Goal: Task Accomplishment & Management: Use online tool/utility

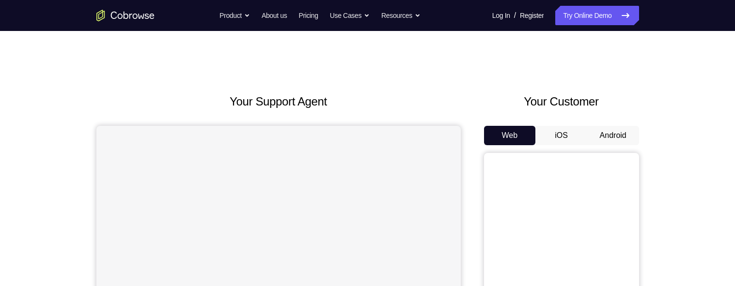
click at [611, 138] on button "Android" at bounding box center [613, 135] width 52 height 19
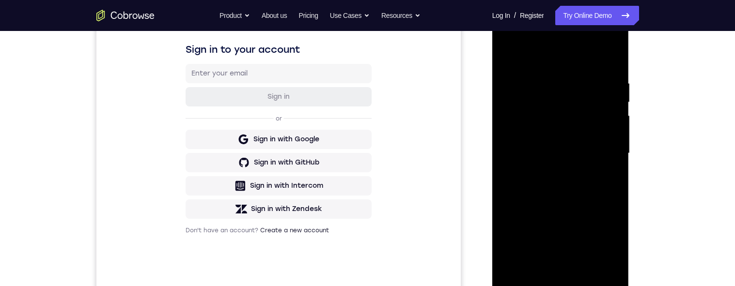
scroll to position [136, 0]
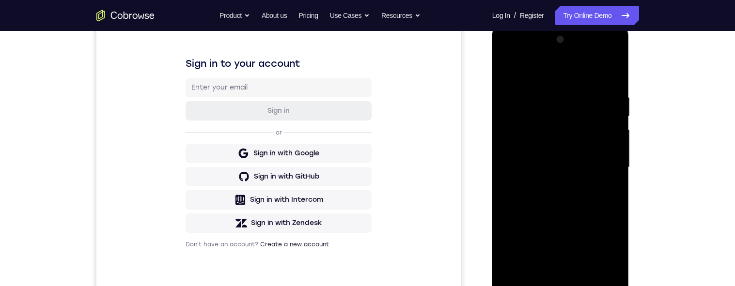
click at [587, 57] on div at bounding box center [561, 167] width 122 height 271
click at [508, 57] on div at bounding box center [561, 167] width 122 height 271
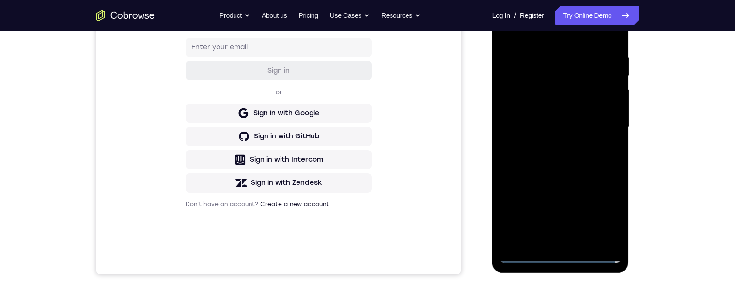
scroll to position [140, 0]
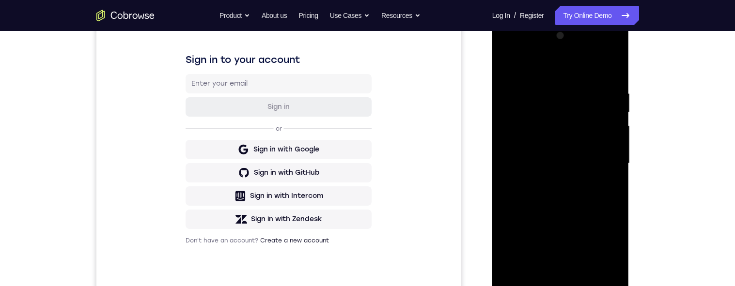
click at [590, 221] on div at bounding box center [561, 163] width 122 height 271
click at [523, 82] on div at bounding box center [561, 163] width 122 height 271
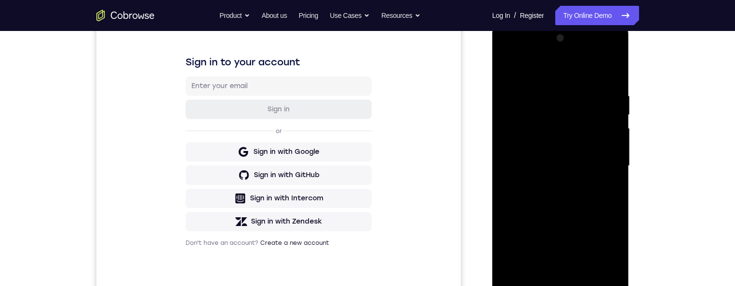
click at [523, 127] on div at bounding box center [561, 166] width 122 height 271
click at [548, 184] on div at bounding box center [561, 166] width 122 height 271
click at [559, 155] on div at bounding box center [561, 166] width 122 height 271
click at [562, 144] on div at bounding box center [561, 166] width 122 height 271
click at [608, 145] on div at bounding box center [561, 166] width 122 height 271
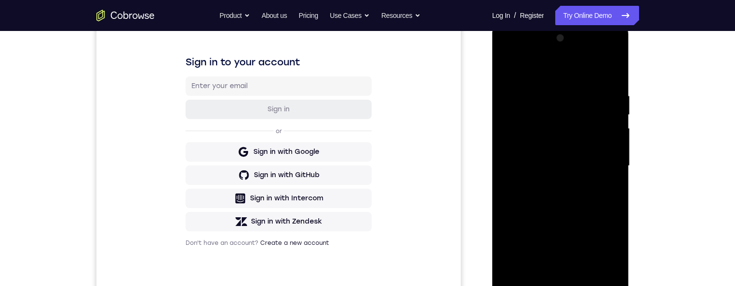
click at [584, 150] on div at bounding box center [561, 166] width 122 height 271
click at [610, 146] on div at bounding box center [561, 166] width 122 height 271
click at [565, 165] on div at bounding box center [561, 166] width 122 height 271
click at [564, 203] on div at bounding box center [561, 166] width 122 height 271
click at [568, 195] on div at bounding box center [561, 166] width 122 height 271
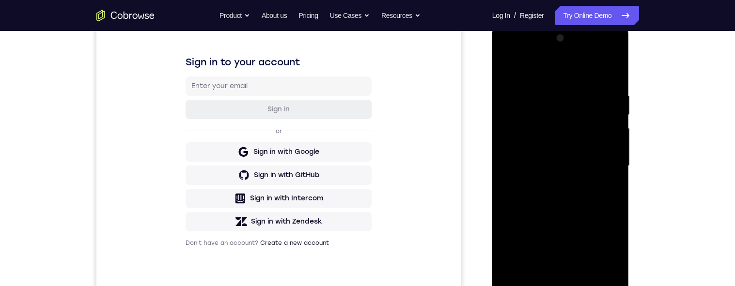
scroll to position [158, 0]
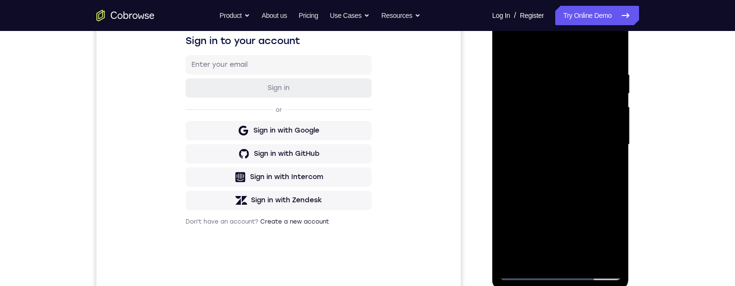
click at [573, 189] on div at bounding box center [561, 144] width 122 height 271
click at [551, 72] on div at bounding box center [561, 144] width 122 height 271
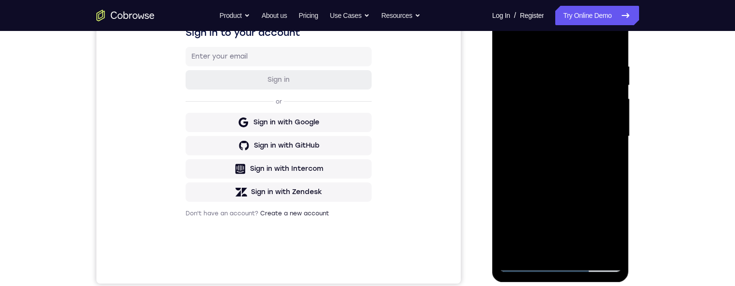
click at [601, 194] on div at bounding box center [561, 136] width 122 height 271
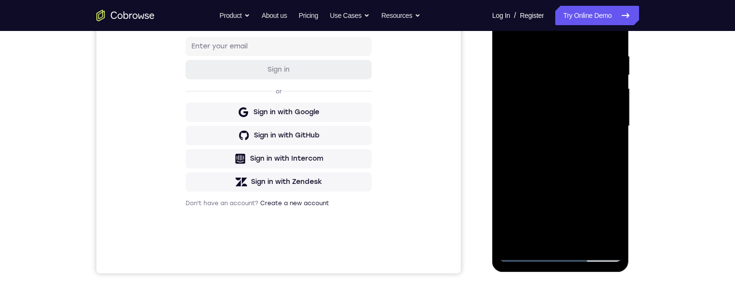
click at [604, 125] on div at bounding box center [561, 126] width 122 height 271
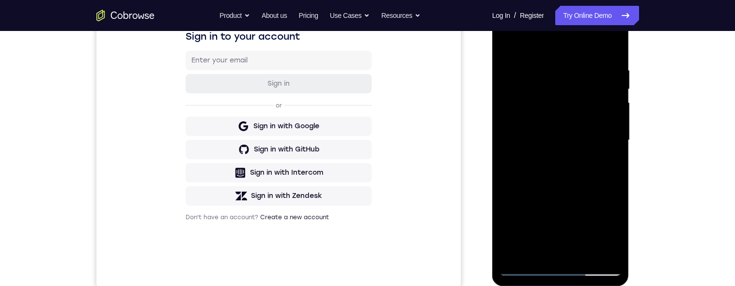
click at [611, 52] on div at bounding box center [561, 140] width 122 height 271
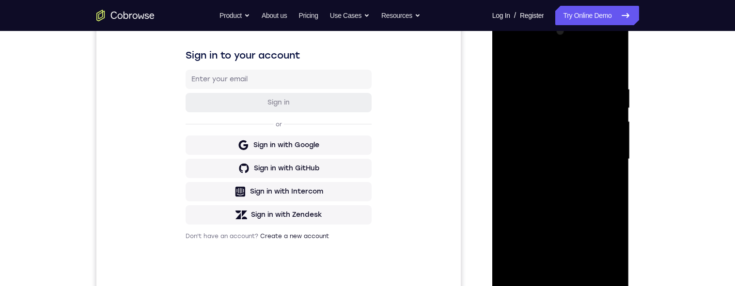
scroll to position [170, 0]
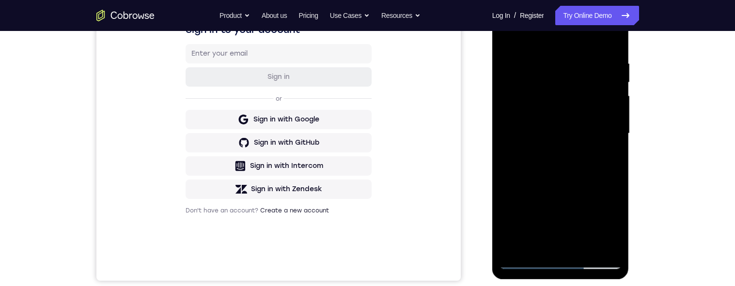
click at [533, 67] on div at bounding box center [561, 133] width 122 height 271
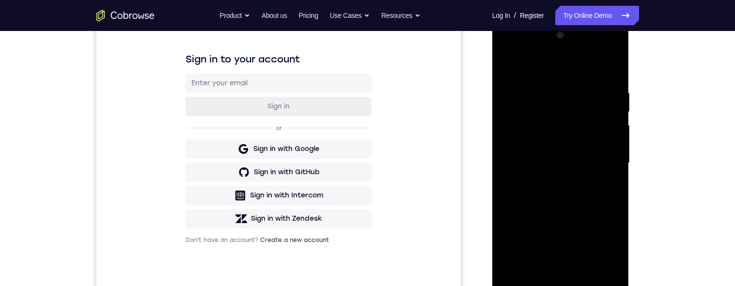
click at [598, 150] on div at bounding box center [561, 163] width 122 height 271
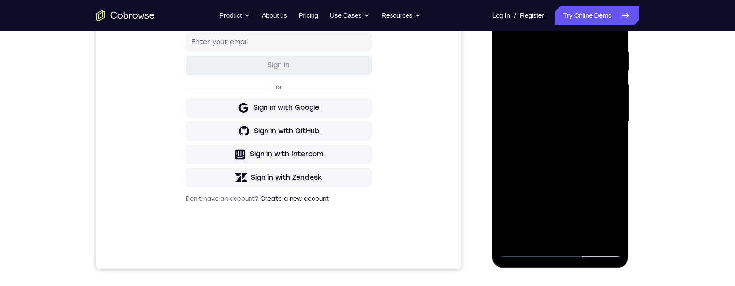
scroll to position [200, 0]
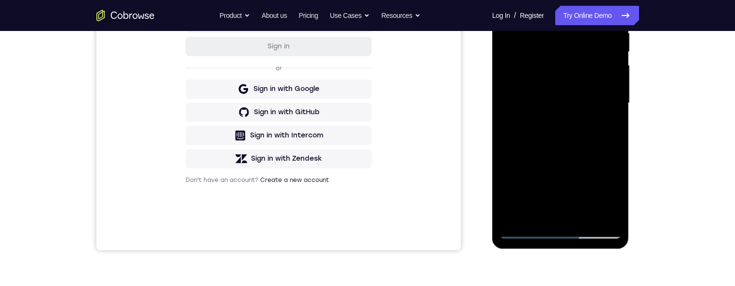
click at [593, 209] on div at bounding box center [561, 103] width 122 height 271
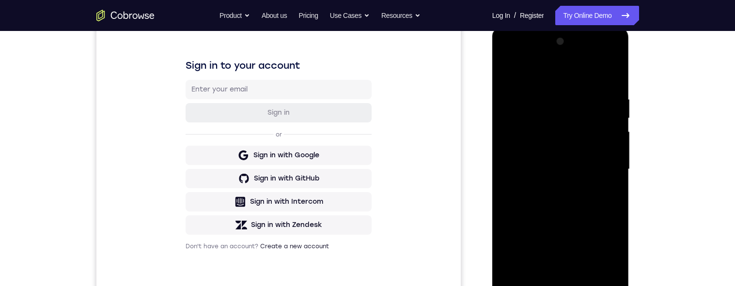
click at [649, 164] on div "Your Support Agent Your Customer Web iOS Android Next Steps We’d be happy to gi…" at bounding box center [368, 216] width 620 height 639
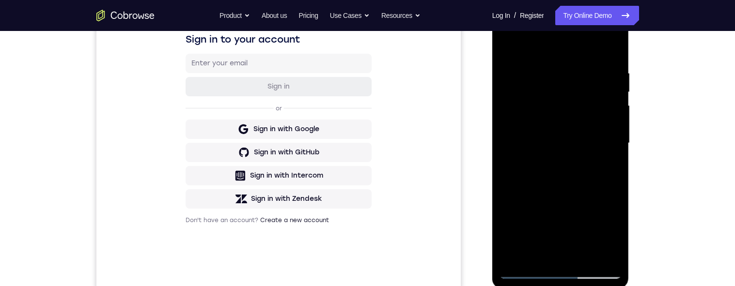
scroll to position [162, 0]
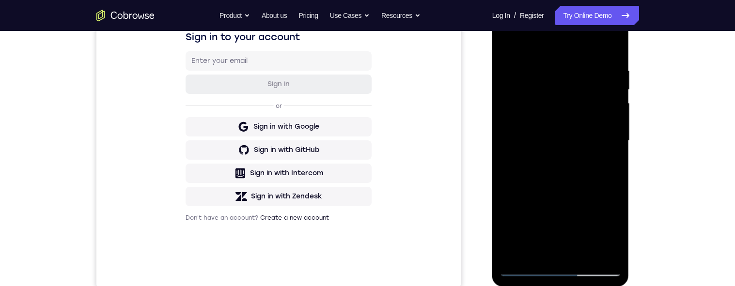
click at [613, 144] on div at bounding box center [561, 140] width 122 height 271
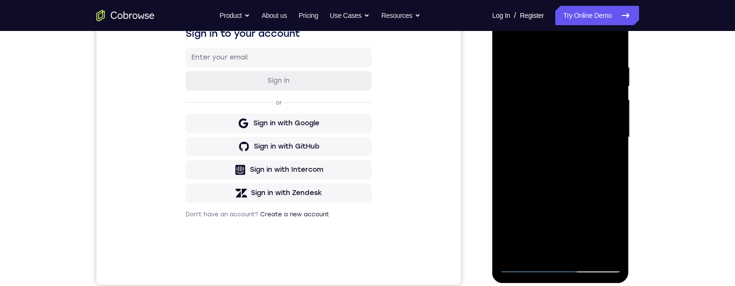
scroll to position [165, 0]
click at [608, 103] on div at bounding box center [561, 138] width 122 height 271
click at [610, 45] on div at bounding box center [561, 138] width 122 height 271
click at [584, 66] on div at bounding box center [561, 138] width 122 height 271
click at [603, 144] on div at bounding box center [561, 138] width 122 height 271
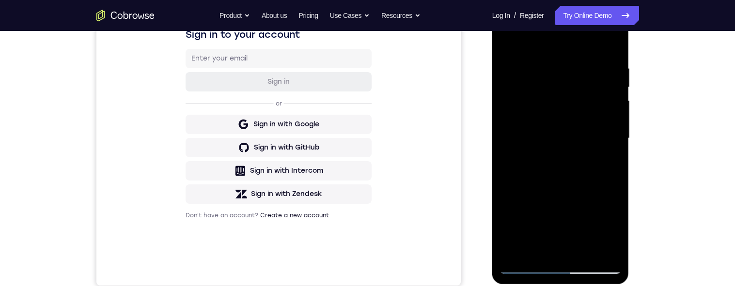
click at [605, 151] on div at bounding box center [561, 138] width 122 height 271
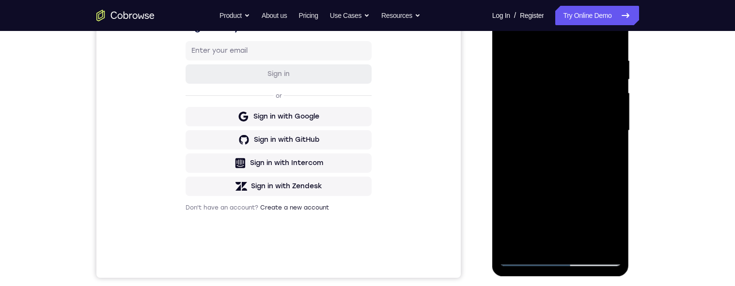
scroll to position [171, 0]
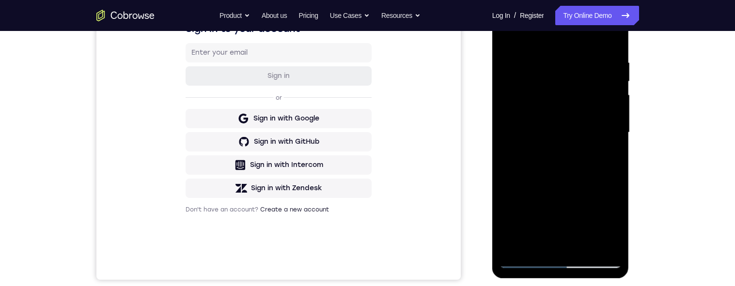
click at [609, 39] on div at bounding box center [561, 132] width 122 height 271
click at [549, 67] on div at bounding box center [561, 132] width 122 height 271
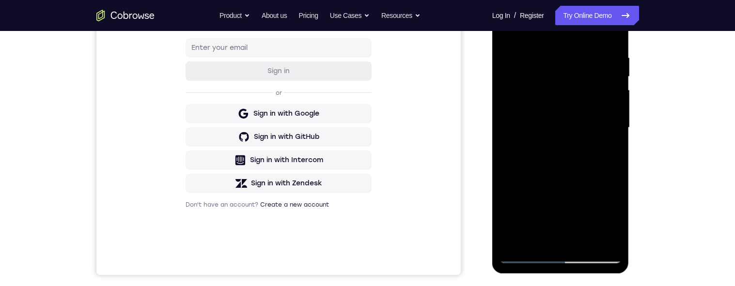
scroll to position [166, 0]
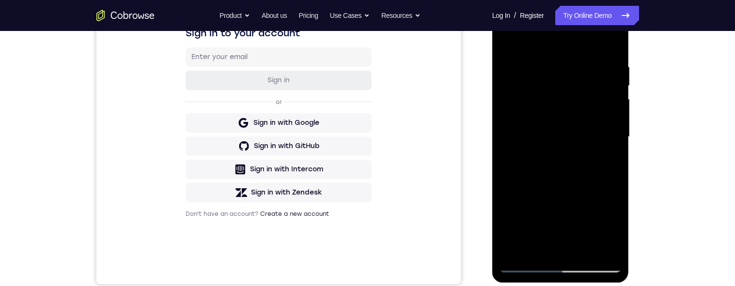
click at [611, 46] on div at bounding box center [561, 136] width 122 height 271
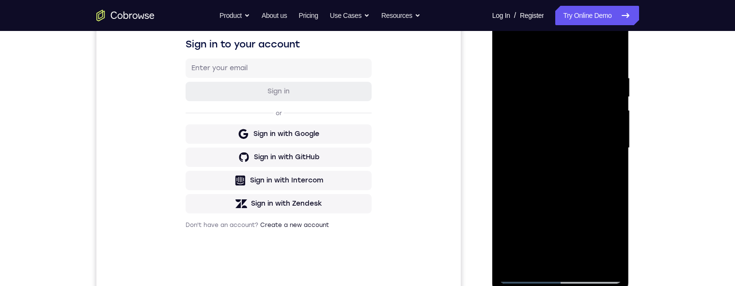
click at [559, 77] on div at bounding box center [561, 148] width 122 height 271
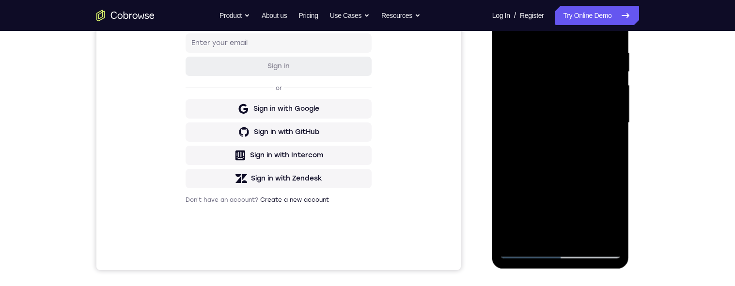
scroll to position [164, 0]
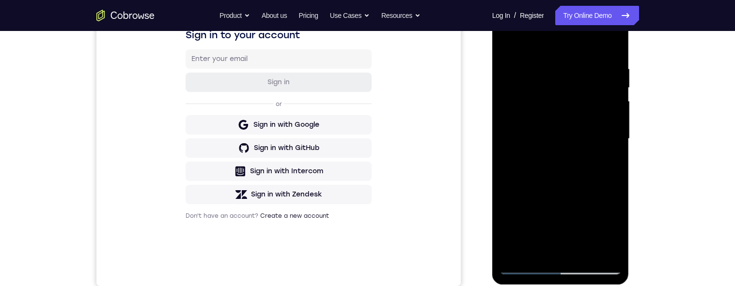
click at [685, 160] on div "Your Support Agent Your Customer Web iOS Android Next Steps We’d be happy to gi…" at bounding box center [367, 186] width 735 height 639
click at [609, 47] on div at bounding box center [561, 138] width 122 height 271
click at [644, 131] on div "Your Support Agent Your Customer Web iOS Android Next Steps We’d be happy to gi…" at bounding box center [368, 186] width 620 height 639
click at [646, 121] on div "Your Support Agent Your Customer Web iOS Android Next Steps We’d be happy to gi…" at bounding box center [368, 186] width 620 height 639
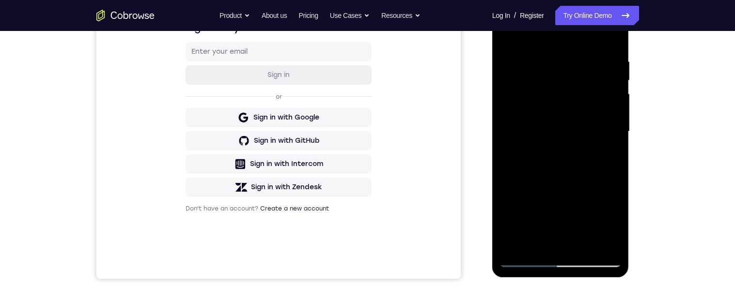
click at [647, 92] on div "Your Support Agent Your Customer Web iOS Android Next Steps We’d be happy to gi…" at bounding box center [368, 178] width 620 height 639
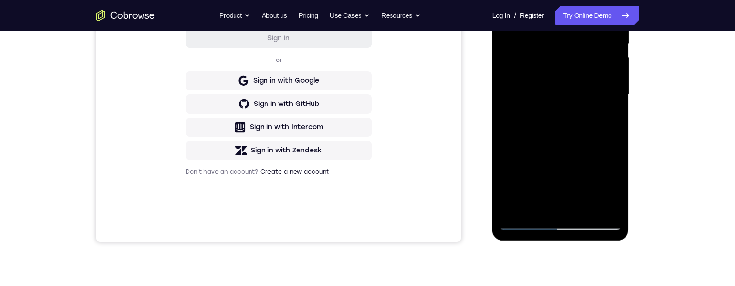
scroll to position [219, 0]
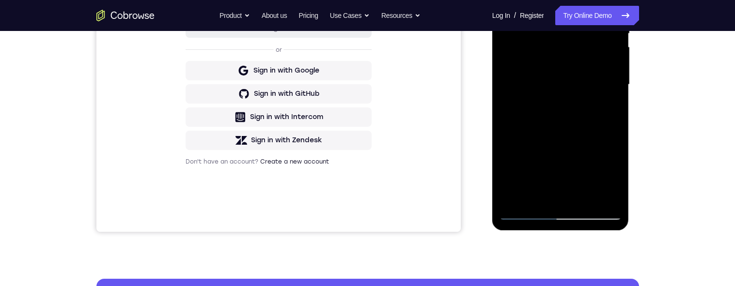
click at [586, 197] on div at bounding box center [561, 84] width 122 height 271
click at [582, 134] on div at bounding box center [561, 84] width 122 height 271
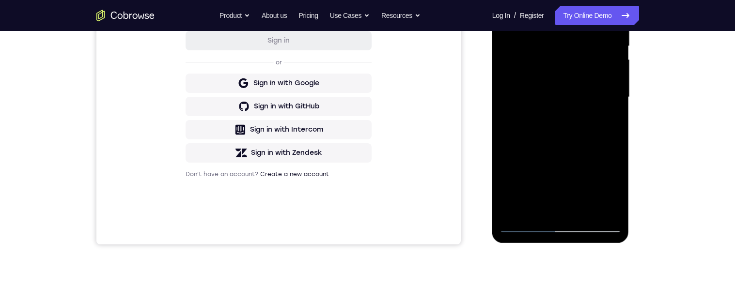
scroll to position [202, 0]
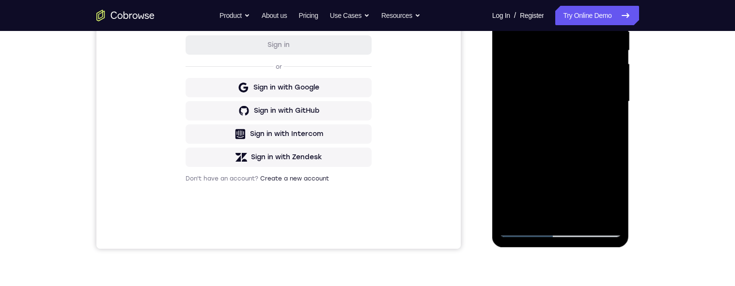
click at [607, 70] on div at bounding box center [561, 101] width 122 height 271
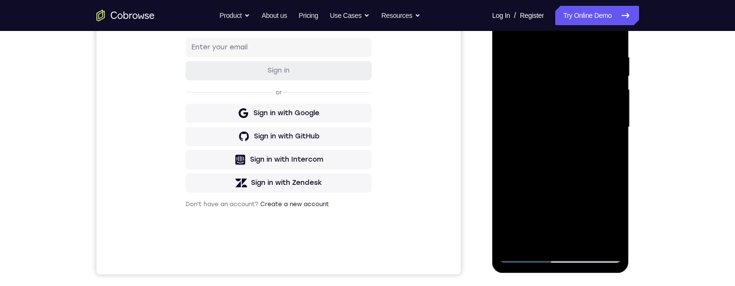
click at [510, 31] on div at bounding box center [561, 127] width 122 height 271
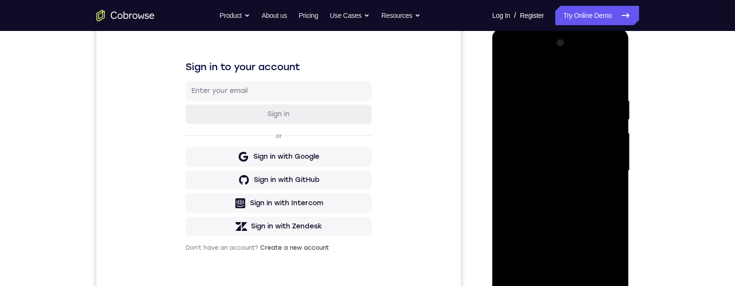
click at [654, 120] on div "Your Support Agent Your Customer Web iOS Android Next Steps We’d be happy to gi…" at bounding box center [368, 218] width 620 height 639
click at [656, 111] on div "Your Support Agent Your Customer Web iOS Android Next Steps We’d be happy to gi…" at bounding box center [368, 218] width 620 height 639
click at [660, 100] on div "Your Support Agent Your Customer Web iOS Android Next Steps We’d be happy to gi…" at bounding box center [368, 218] width 620 height 639
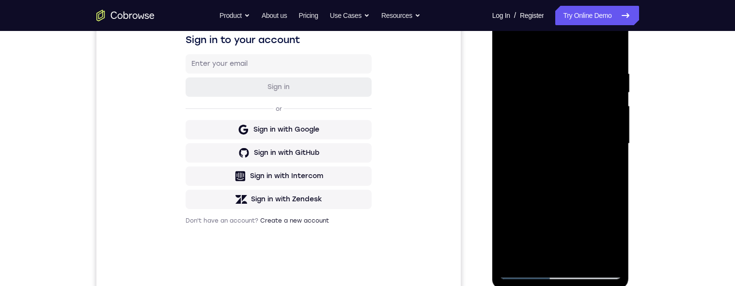
scroll to position [160, 0]
click at [509, 45] on div at bounding box center [561, 143] width 122 height 271
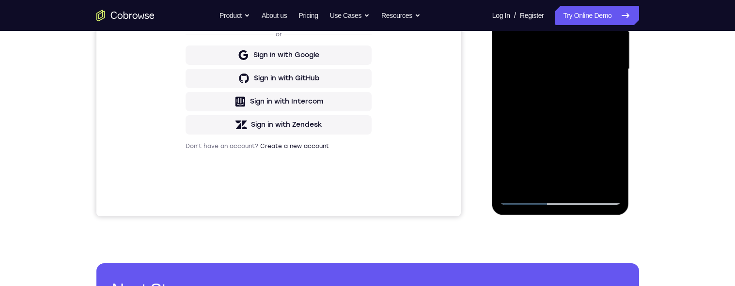
click at [539, 184] on div at bounding box center [561, 69] width 122 height 271
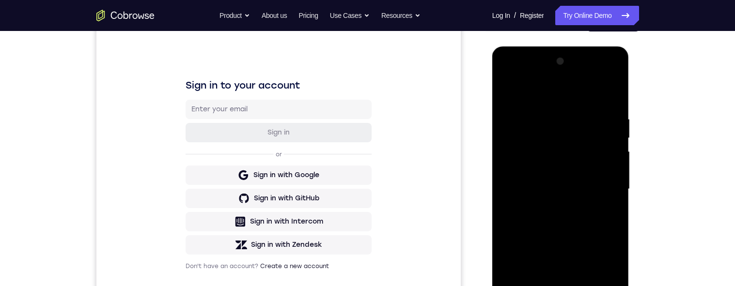
scroll to position [115, 0]
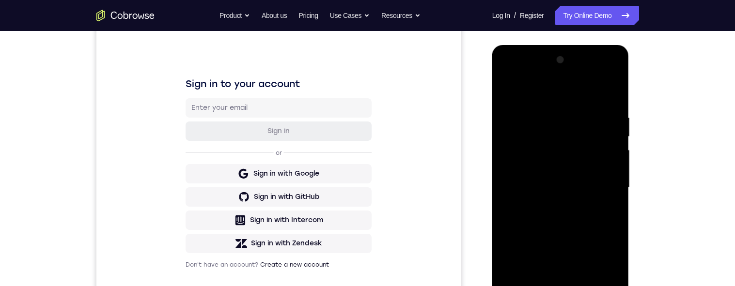
click at [599, 88] on div at bounding box center [561, 187] width 122 height 271
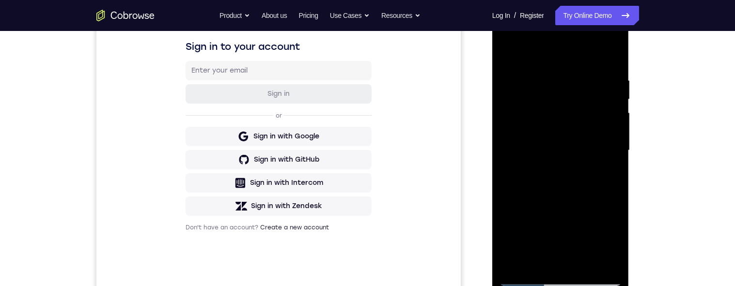
scroll to position [157, 0]
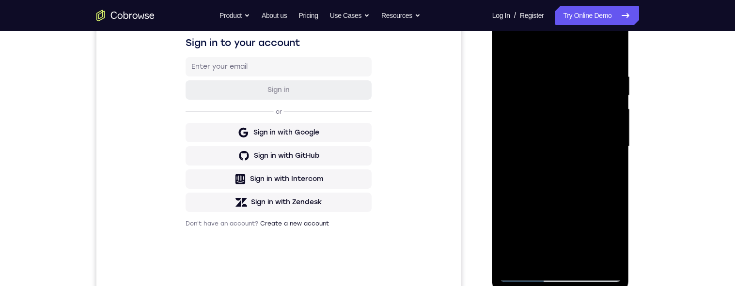
click at [509, 75] on div at bounding box center [561, 146] width 122 height 271
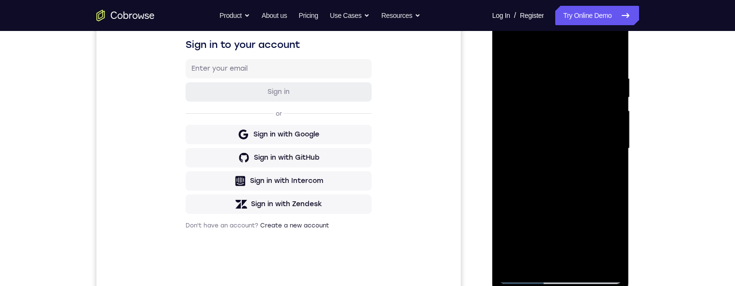
scroll to position [150, 0]
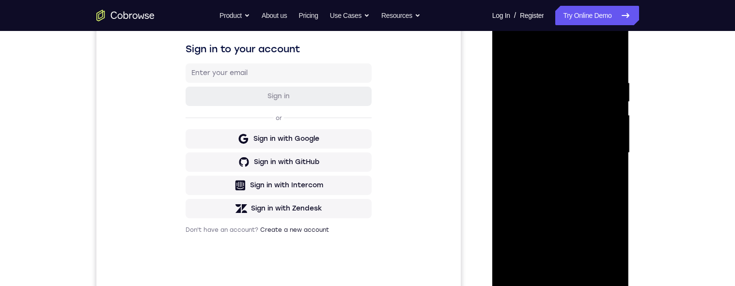
click at [603, 157] on div at bounding box center [561, 152] width 122 height 271
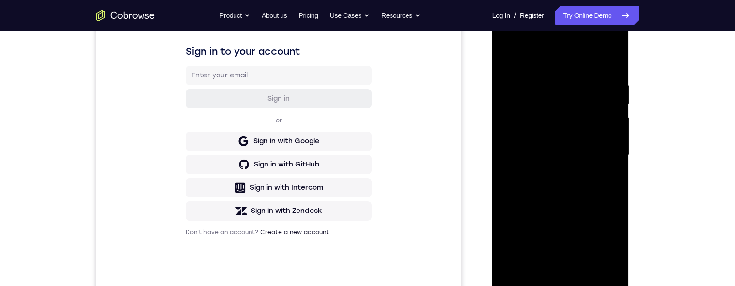
click at [604, 159] on div at bounding box center [561, 155] width 122 height 271
click at [650, 100] on div "Your Support Agent Your Customer Web iOS Android Next Steps We’d be happy to gi…" at bounding box center [368, 202] width 620 height 639
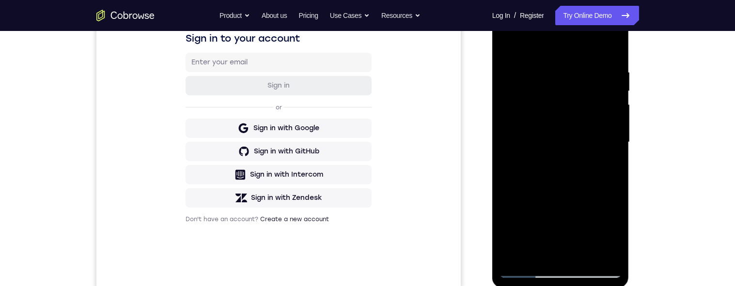
scroll to position [173, 0]
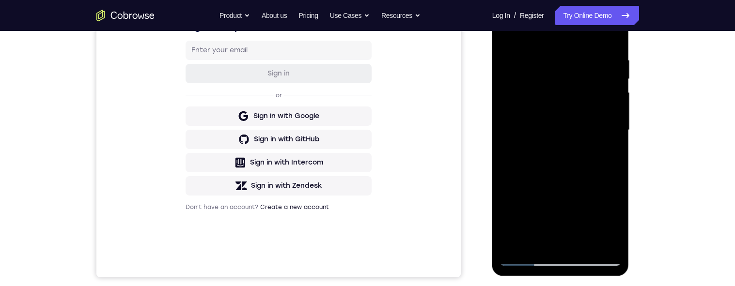
click at [565, 126] on div at bounding box center [561, 130] width 122 height 271
click at [614, 136] on div at bounding box center [561, 130] width 122 height 271
click at [614, 135] on div at bounding box center [561, 130] width 122 height 271
click at [621, 124] on div at bounding box center [561, 130] width 122 height 271
click at [641, 74] on div "Your Support Agent Your Customer Web iOS Android Next Steps We’d be happy to gi…" at bounding box center [368, 177] width 620 height 639
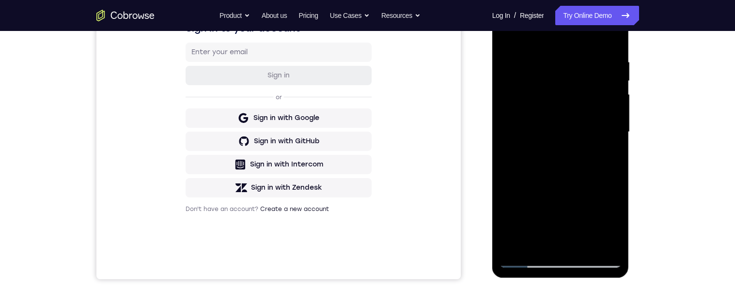
scroll to position [173, 0]
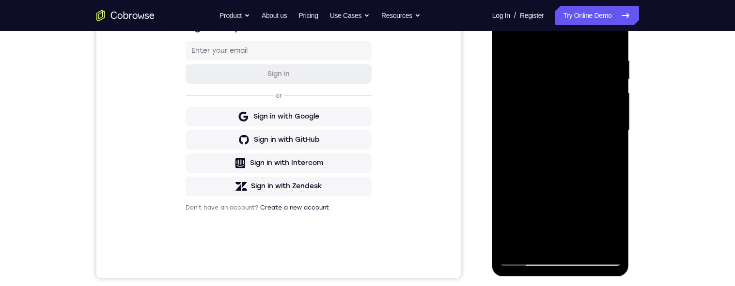
click at [612, 84] on div at bounding box center [561, 130] width 122 height 271
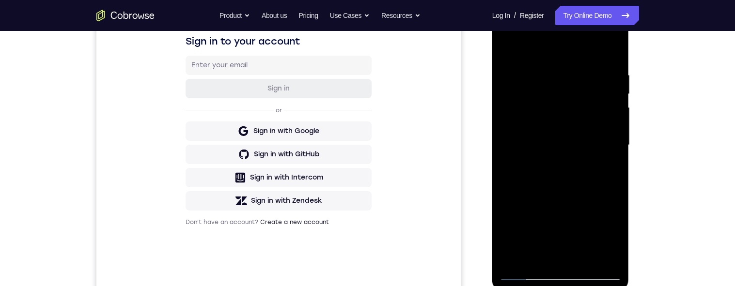
scroll to position [157, 0]
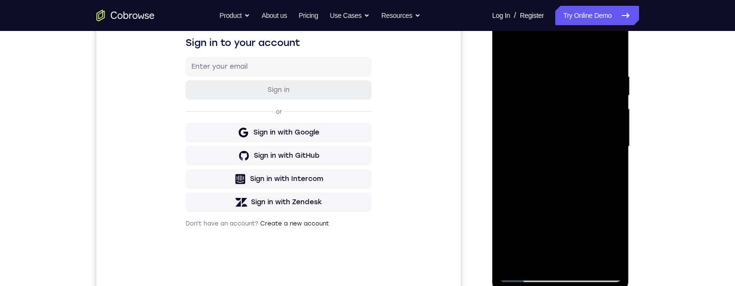
click at [617, 98] on div at bounding box center [561, 146] width 122 height 271
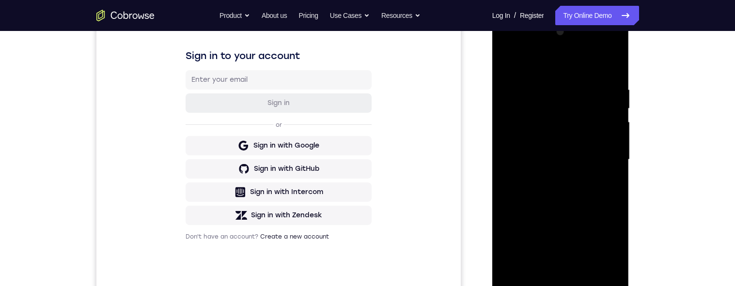
scroll to position [154, 0]
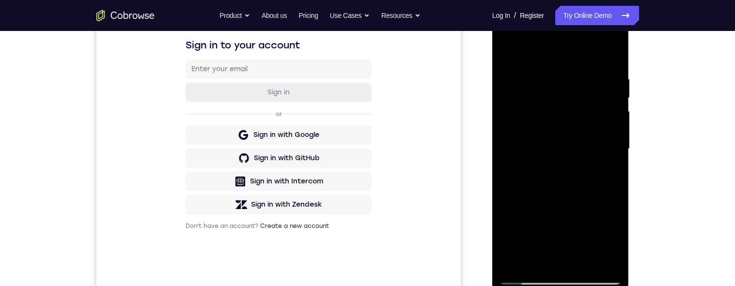
click at [616, 104] on div at bounding box center [561, 149] width 122 height 271
click at [618, 101] on div at bounding box center [561, 148] width 122 height 271
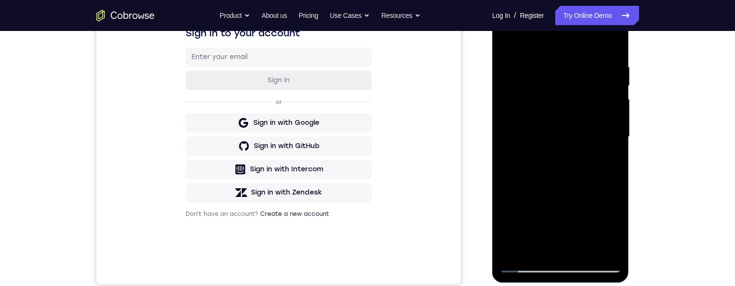
scroll to position [167, 0]
click at [660, 108] on div "Your Support Agent Your Customer Web iOS Android Next Steps We’d be happy to gi…" at bounding box center [368, 183] width 620 height 639
click at [613, 104] on div at bounding box center [561, 136] width 122 height 271
click at [617, 100] on div at bounding box center [561, 136] width 122 height 271
click at [619, 99] on div at bounding box center [561, 136] width 122 height 271
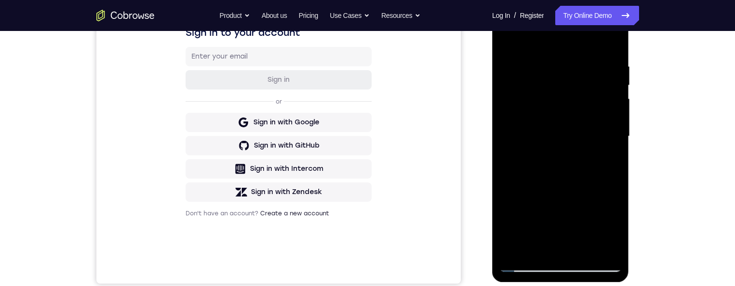
scroll to position [149, 0]
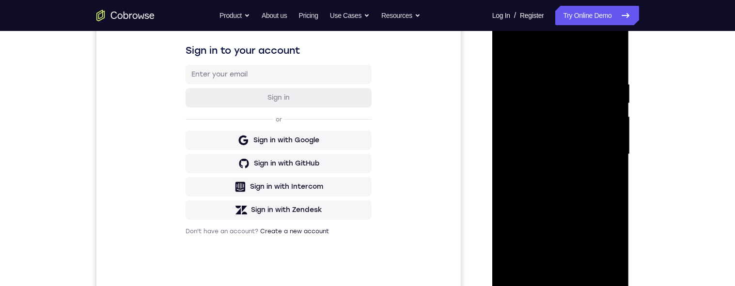
click at [615, 111] on div at bounding box center [561, 154] width 122 height 271
click at [617, 108] on div at bounding box center [561, 154] width 122 height 271
click at [614, 108] on div at bounding box center [561, 154] width 122 height 271
click at [507, 57] on div at bounding box center [561, 154] width 122 height 271
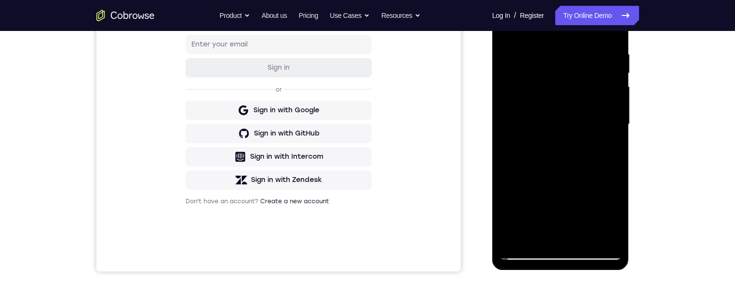
click at [581, 124] on div at bounding box center [561, 124] width 122 height 271
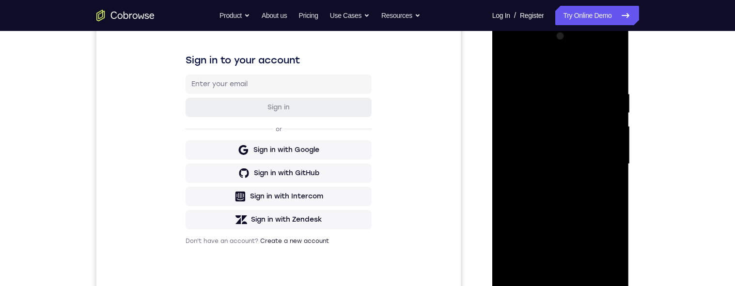
scroll to position [131, 0]
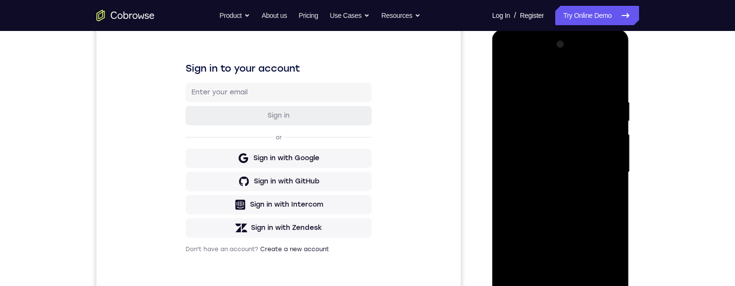
click at [607, 86] on div at bounding box center [561, 172] width 122 height 271
